Goal: Navigation & Orientation: Find specific page/section

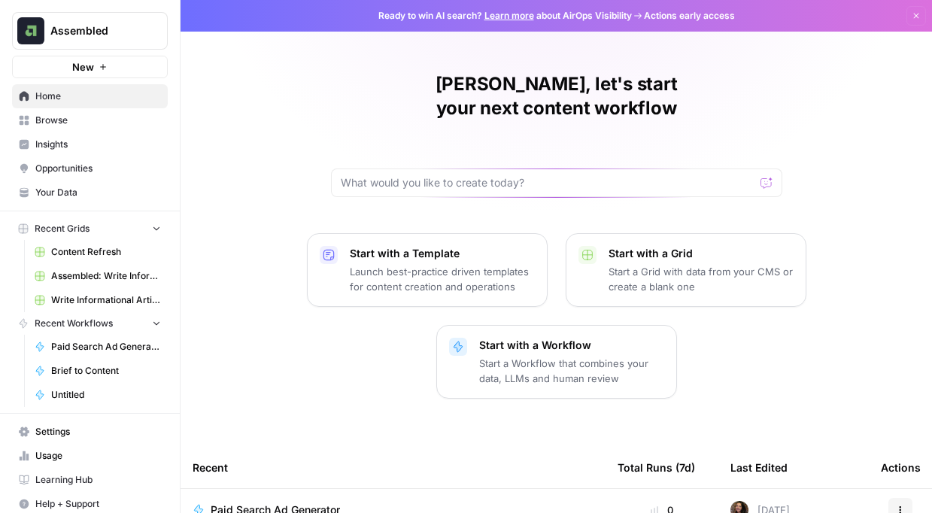
click at [137, 145] on span "Insights" at bounding box center [98, 145] width 126 height 14
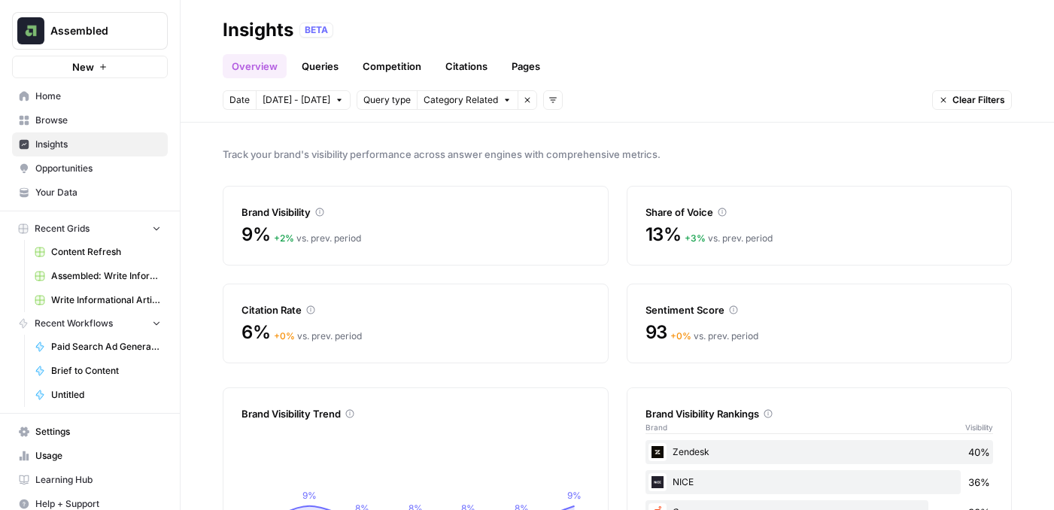
click at [320, 64] on link "Queries" at bounding box center [320, 66] width 55 height 24
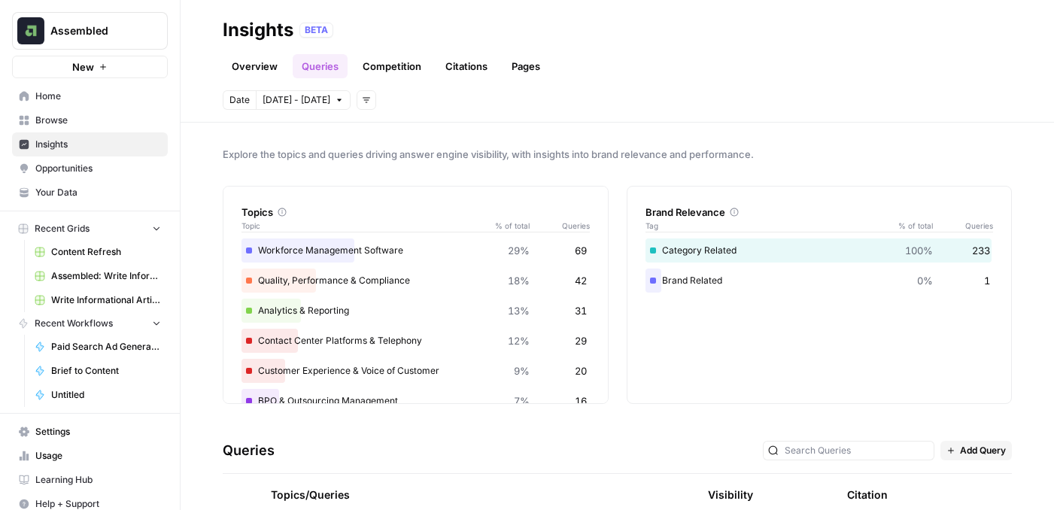
click at [394, 68] on link "Competition" at bounding box center [391, 66] width 77 height 24
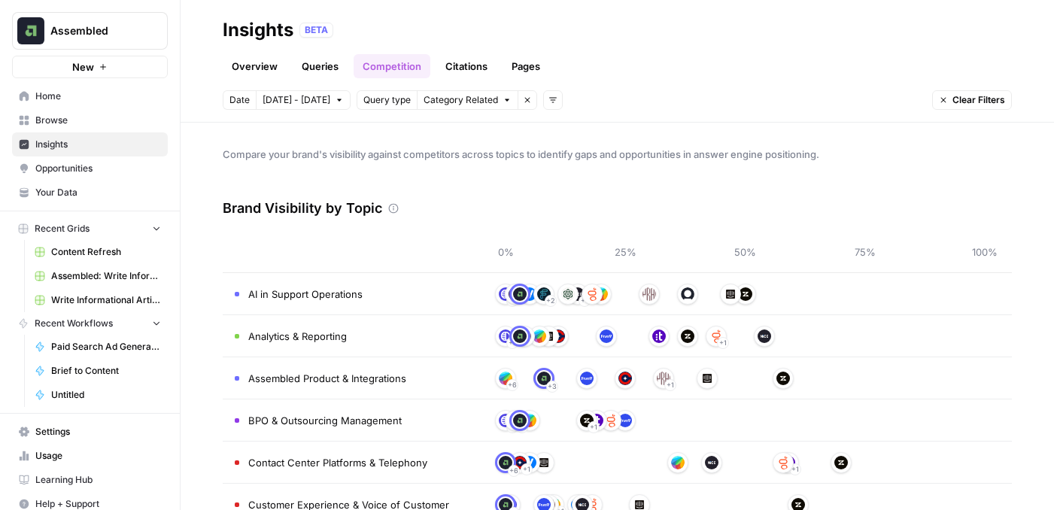
click at [247, 68] on link "Overview" at bounding box center [255, 66] width 64 height 24
